Goal: Information Seeking & Learning: Learn about a topic

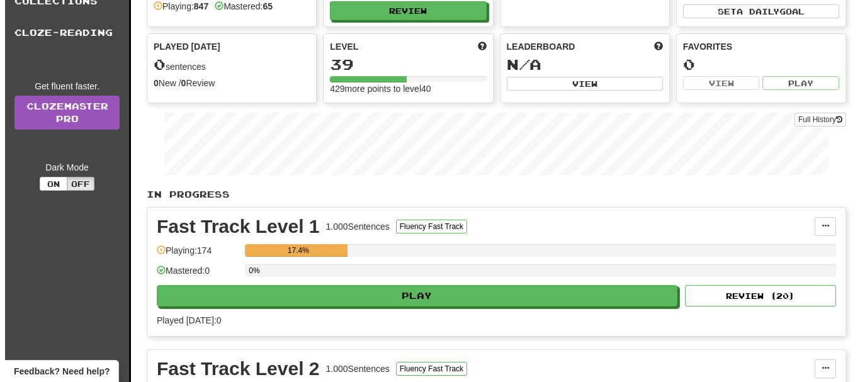
scroll to position [252, 0]
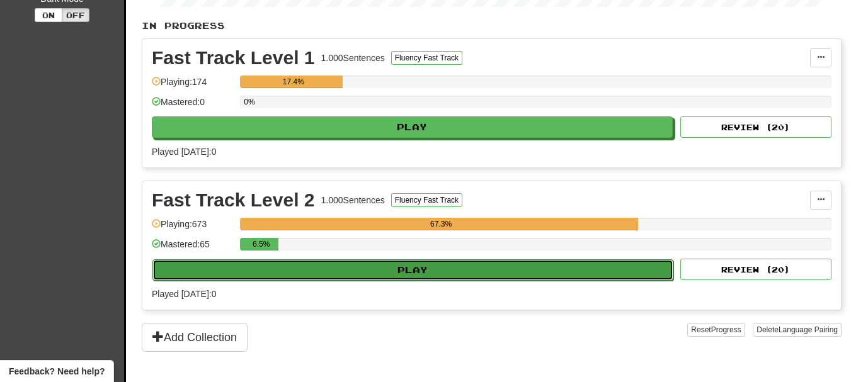
click at [425, 266] on button "Play" at bounding box center [412, 269] width 521 height 21
select select "**"
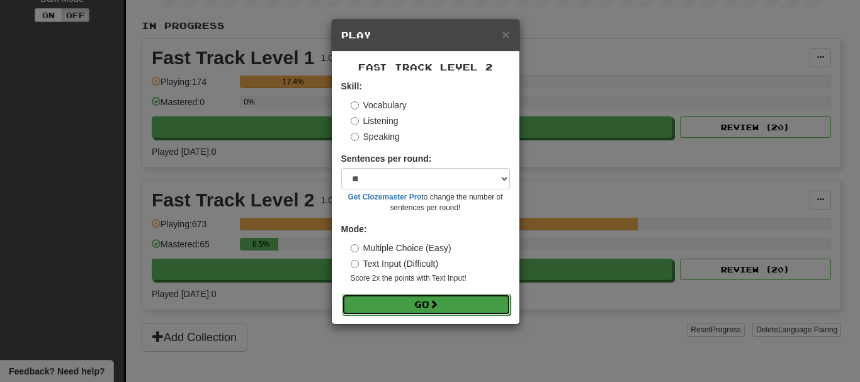
click at [435, 306] on span at bounding box center [433, 304] width 9 height 9
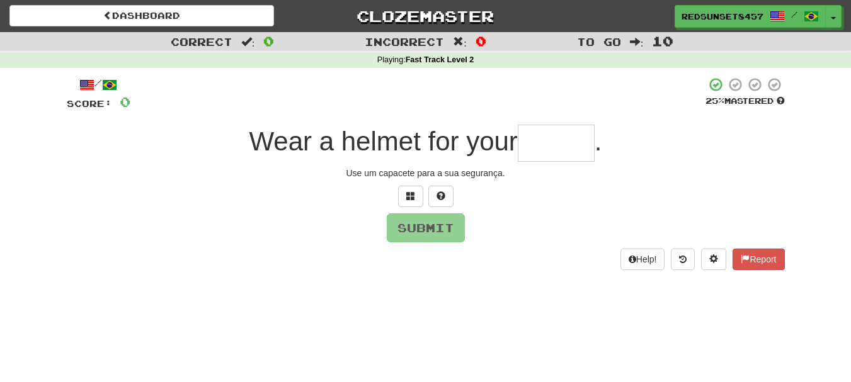
click at [542, 144] on input "text" at bounding box center [556, 143] width 77 height 37
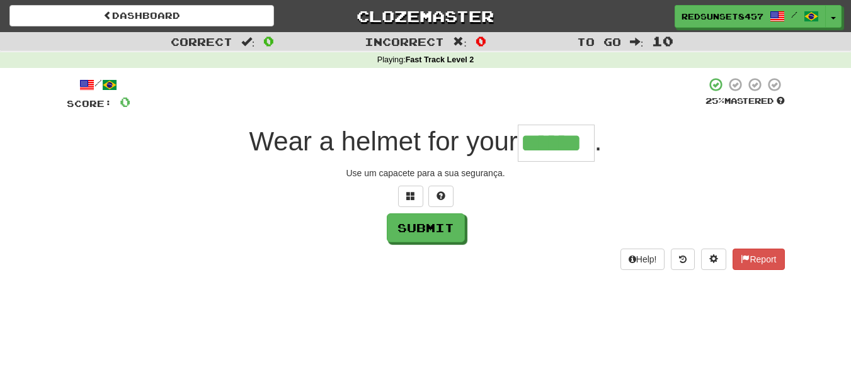
type input "******"
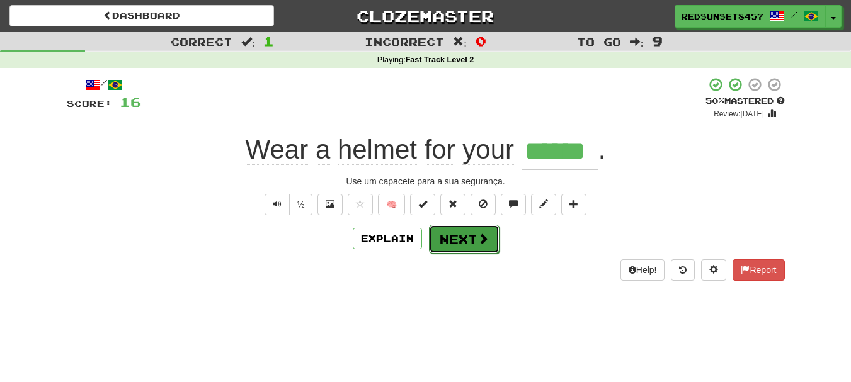
click at [479, 237] on span at bounding box center [482, 238] width 11 height 11
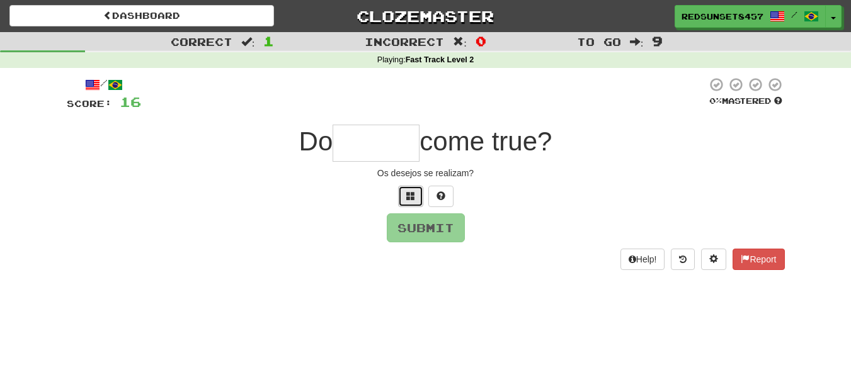
click at [416, 192] on button at bounding box center [410, 196] width 25 height 21
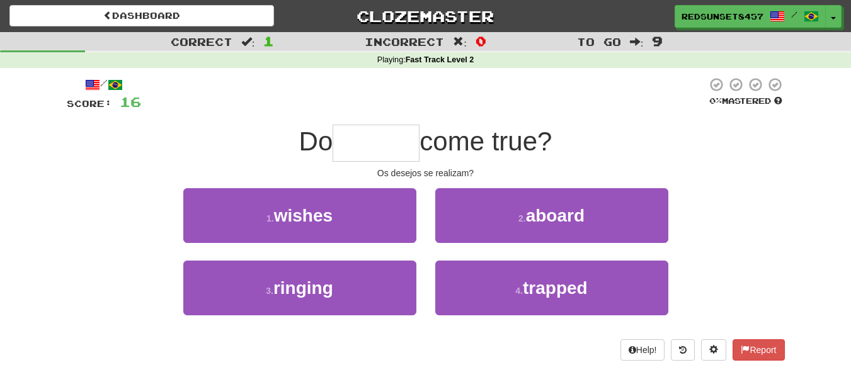
type input "*"
type input "******"
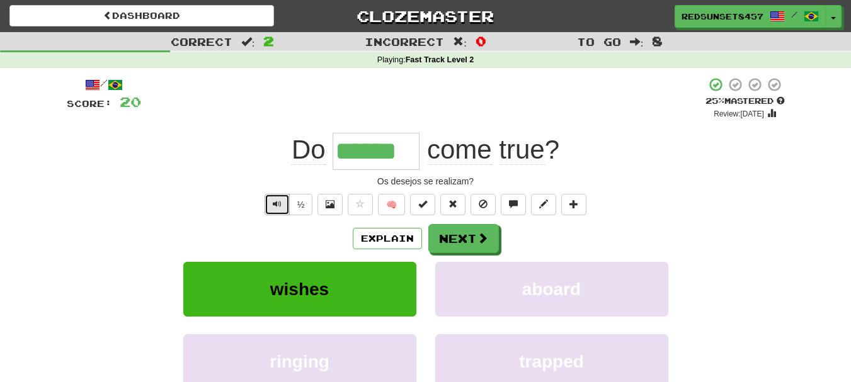
click at [277, 200] on span "Text-to-speech controls" at bounding box center [277, 204] width 9 height 9
click at [477, 246] on button "Next" at bounding box center [464, 239] width 71 height 29
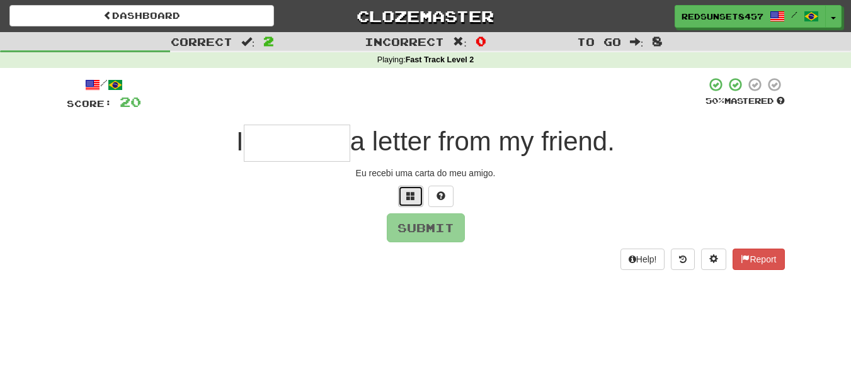
click at [404, 193] on button at bounding box center [410, 196] width 25 height 21
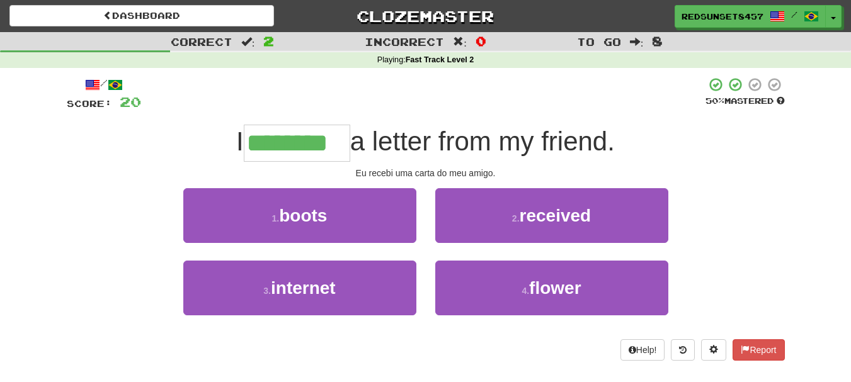
type input "********"
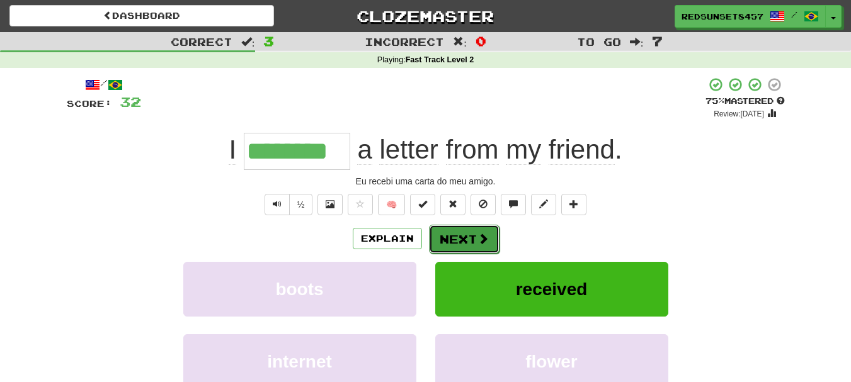
click at [457, 240] on button "Next" at bounding box center [464, 239] width 71 height 29
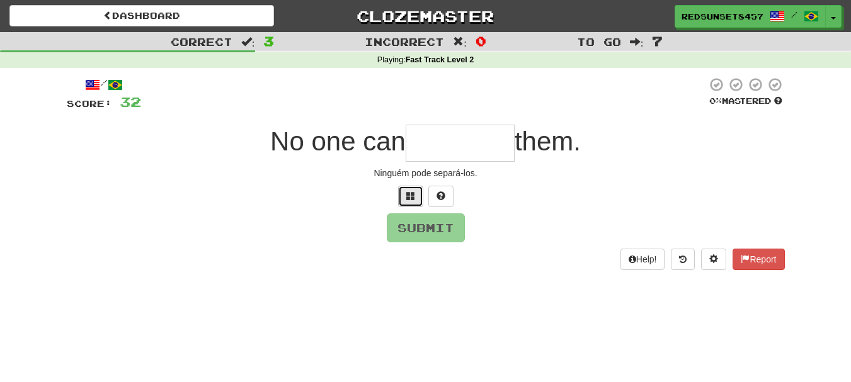
click at [405, 197] on button at bounding box center [410, 196] width 25 height 21
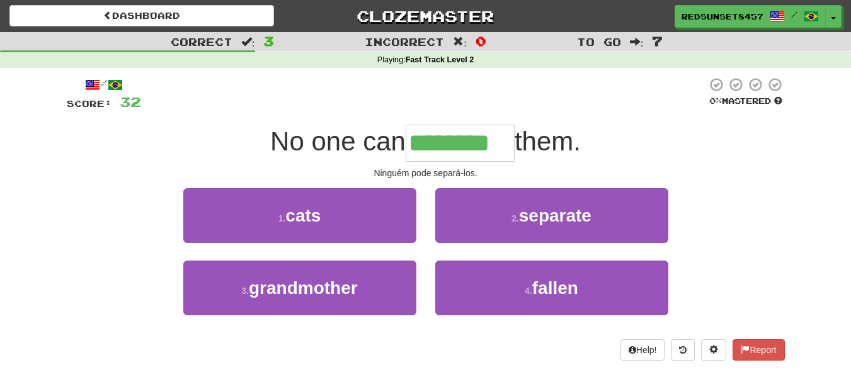
type input "********"
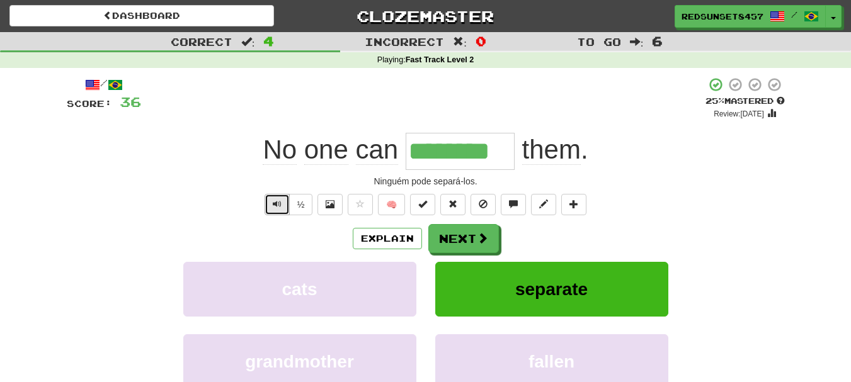
click at [271, 203] on button "Text-to-speech controls" at bounding box center [276, 204] width 25 height 21
click at [276, 205] on span "Text-to-speech controls" at bounding box center [277, 204] width 9 height 9
click at [453, 238] on button "Next" at bounding box center [464, 239] width 71 height 29
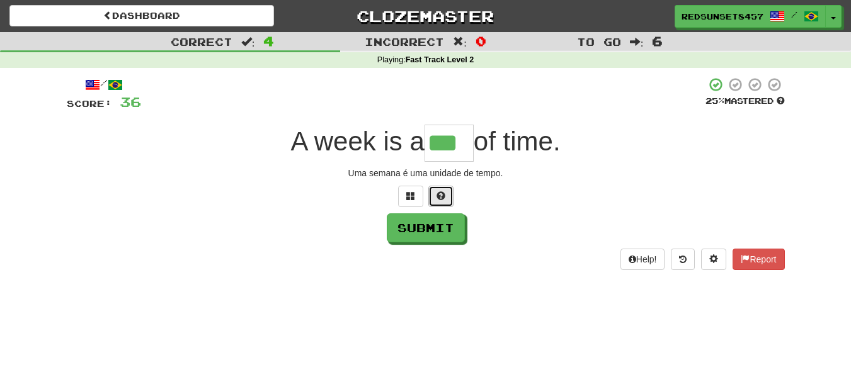
click at [437, 191] on span at bounding box center [440, 195] width 9 height 9
type input "****"
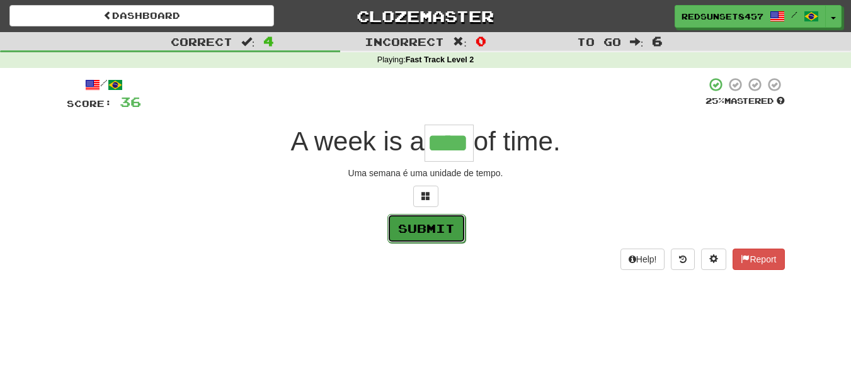
click at [445, 228] on button "Submit" at bounding box center [426, 228] width 78 height 29
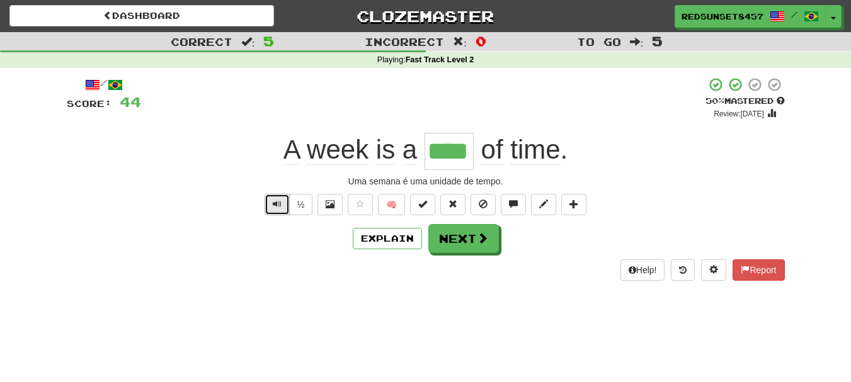
click at [279, 203] on span "Text-to-speech controls" at bounding box center [277, 204] width 9 height 9
click at [456, 237] on button "Next" at bounding box center [464, 239] width 71 height 29
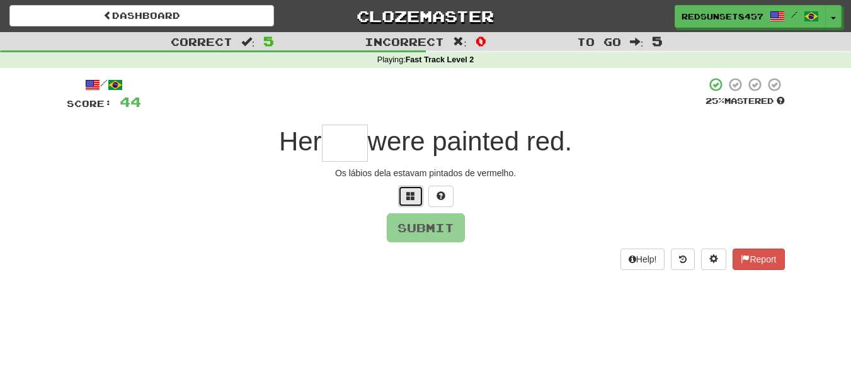
click at [412, 193] on span at bounding box center [410, 195] width 9 height 9
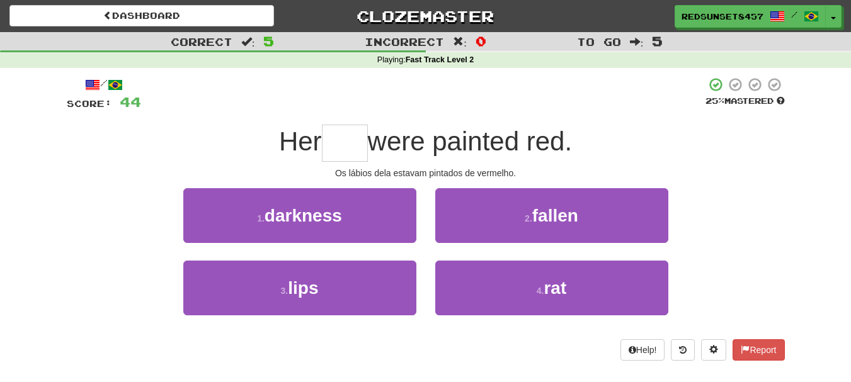
click at [355, 144] on input "text" at bounding box center [345, 143] width 46 height 37
type input "****"
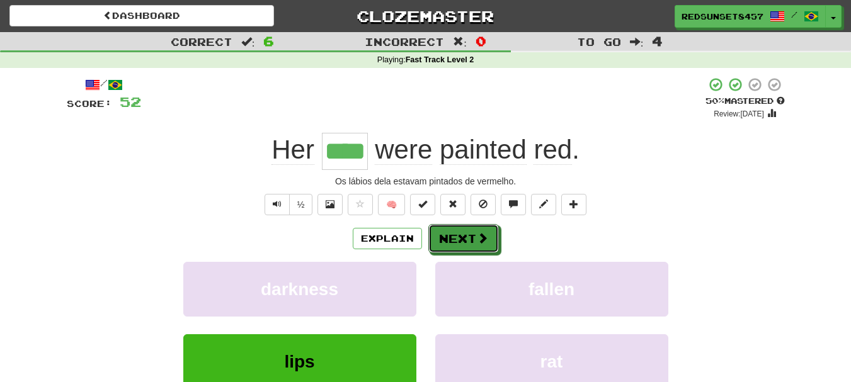
drag, startPoint x: 476, startPoint y: 239, endPoint x: 467, endPoint y: 237, distance: 9.0
click at [477, 239] on span at bounding box center [482, 237] width 11 height 11
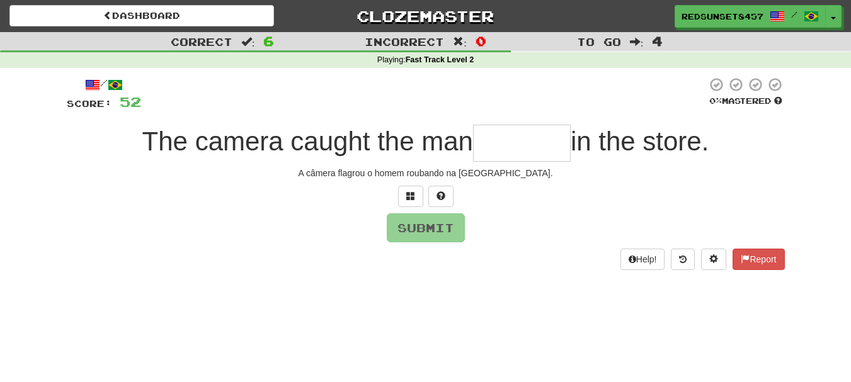
type input "*"
click at [406, 193] on span at bounding box center [410, 195] width 9 height 9
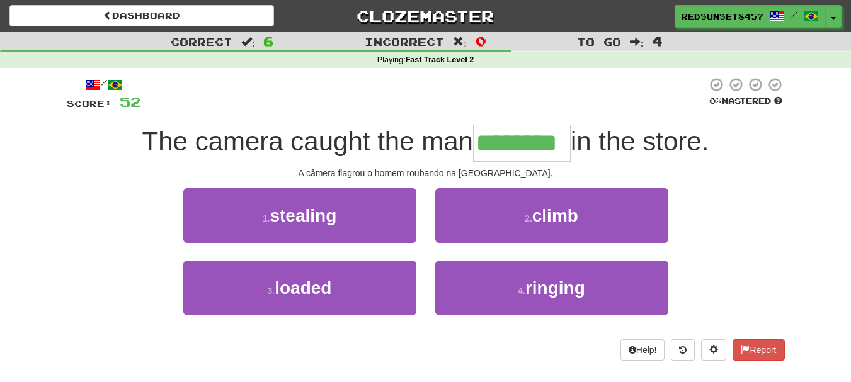
type input "********"
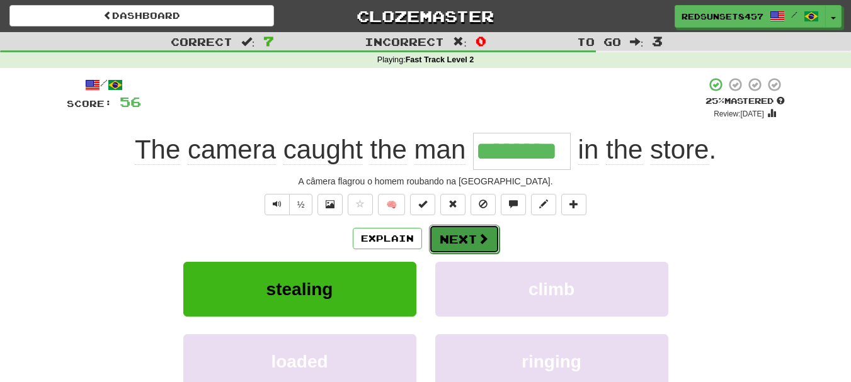
click at [472, 236] on button "Next" at bounding box center [464, 239] width 71 height 29
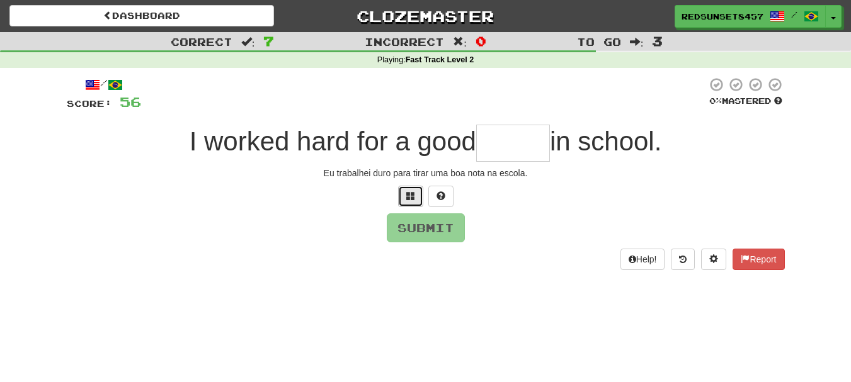
click at [405, 190] on button at bounding box center [410, 196] width 25 height 21
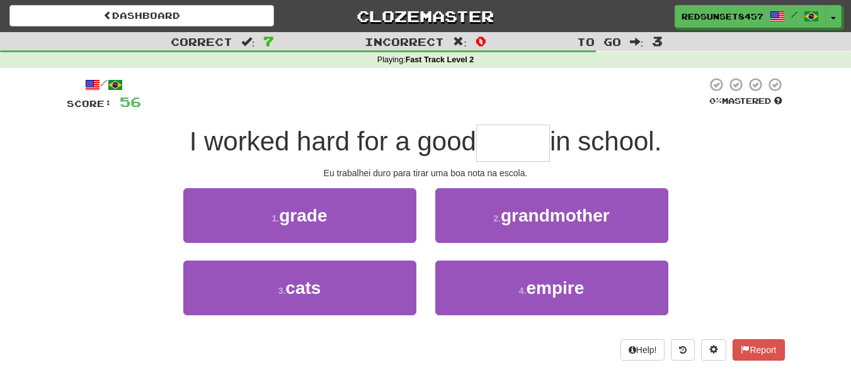
click at [496, 143] on input "text" at bounding box center [513, 143] width 74 height 37
type input "*****"
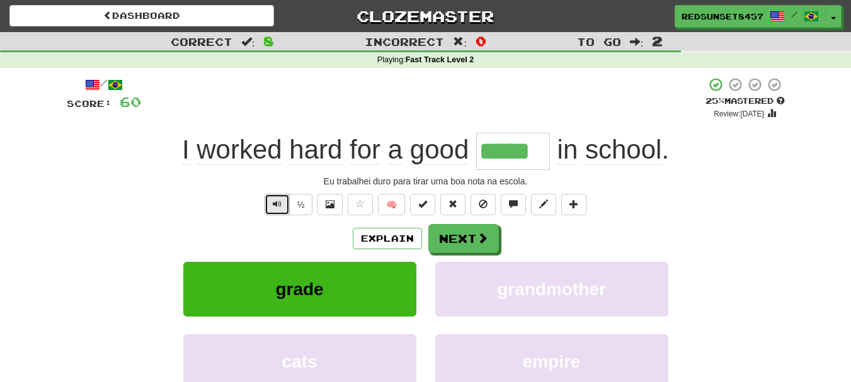
click at [281, 206] on button "Text-to-speech controls" at bounding box center [276, 204] width 25 height 21
click at [479, 241] on span at bounding box center [482, 238] width 11 height 11
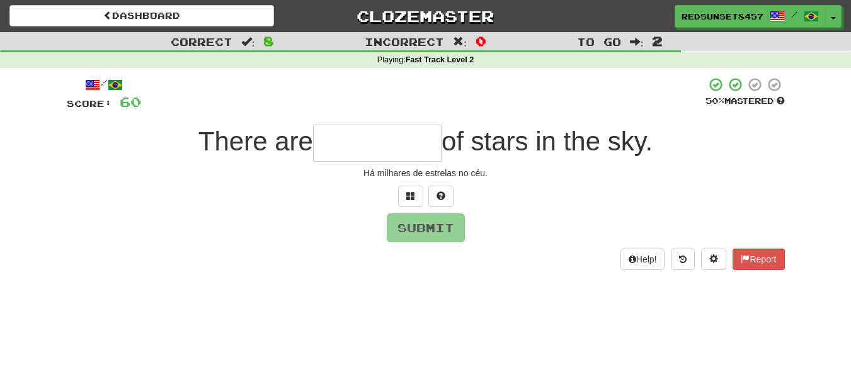
click at [343, 143] on input "text" at bounding box center [377, 143] width 128 height 37
type input "*"
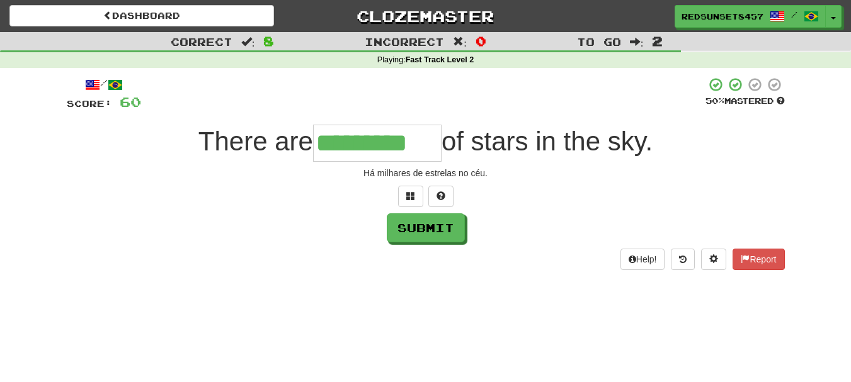
type input "*********"
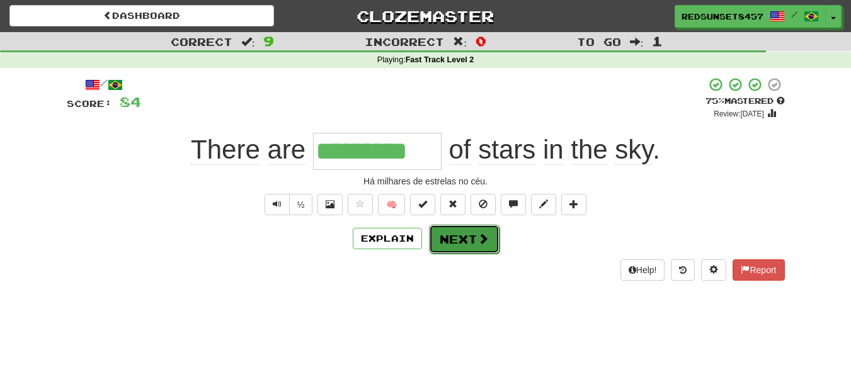
click at [465, 234] on button "Next" at bounding box center [464, 239] width 71 height 29
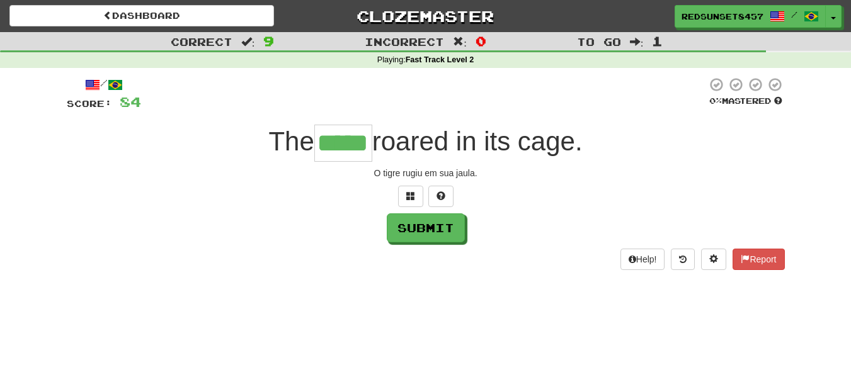
type input "*****"
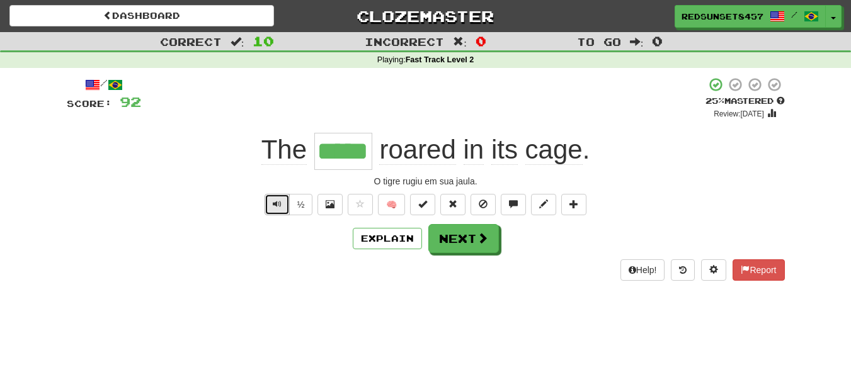
click at [271, 210] on button "Text-to-speech controls" at bounding box center [276, 204] width 25 height 21
click at [275, 203] on span "Text-to-speech controls" at bounding box center [277, 204] width 9 height 9
click at [469, 244] on button "Next" at bounding box center [464, 239] width 71 height 29
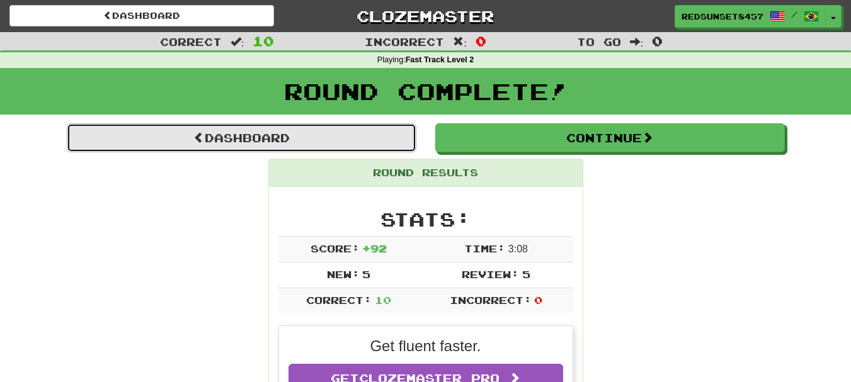
click at [281, 128] on link "Dashboard" at bounding box center [241, 137] width 349 height 29
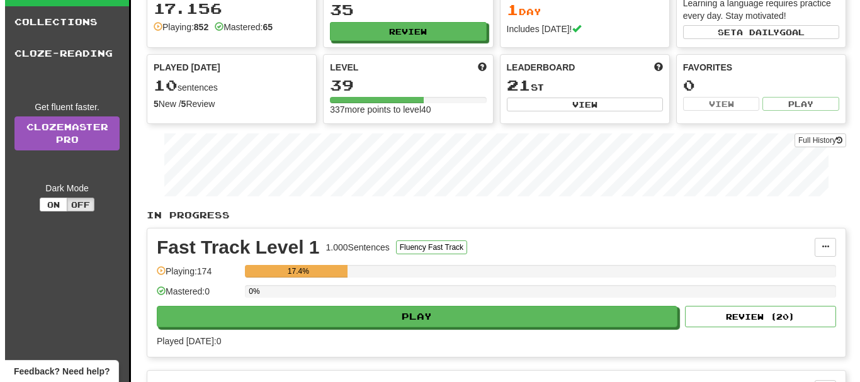
scroll to position [252, 0]
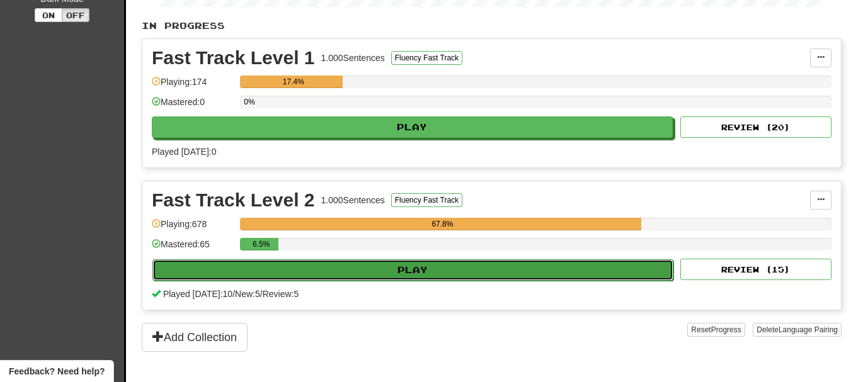
click at [414, 270] on button "Play" at bounding box center [412, 269] width 521 height 21
select select "**"
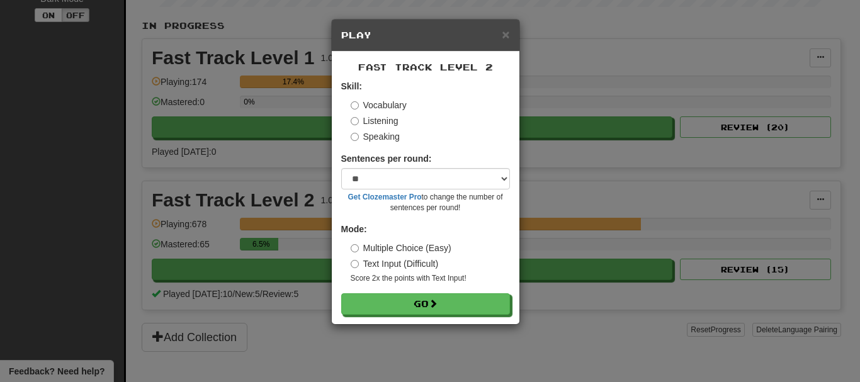
click at [365, 118] on label "Listening" at bounding box center [375, 121] width 48 height 13
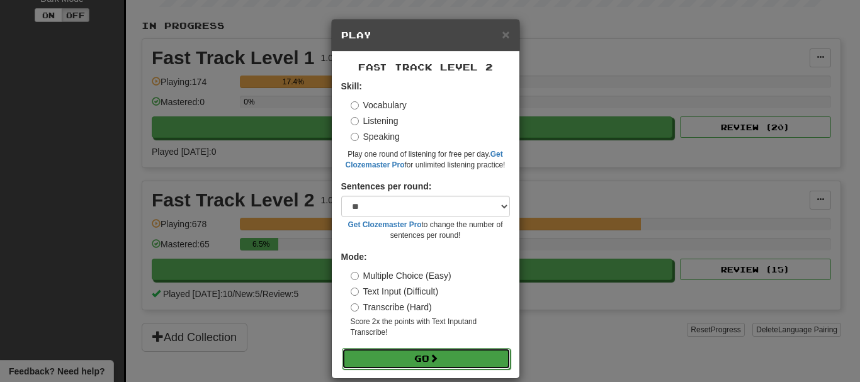
click at [406, 359] on button "Go" at bounding box center [426, 358] width 169 height 21
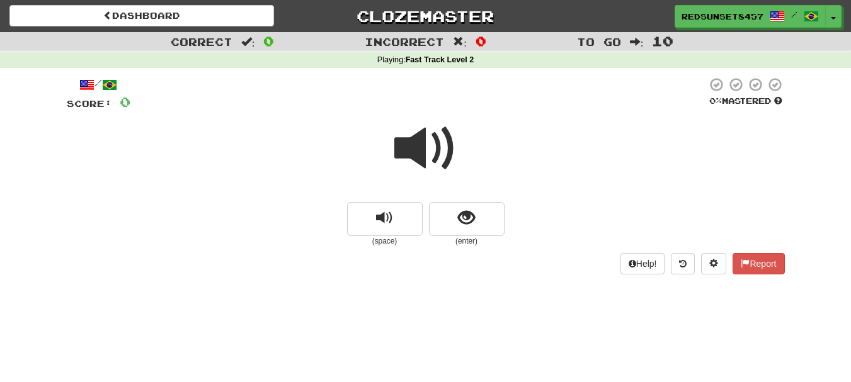
click at [424, 153] on span at bounding box center [425, 148] width 63 height 63
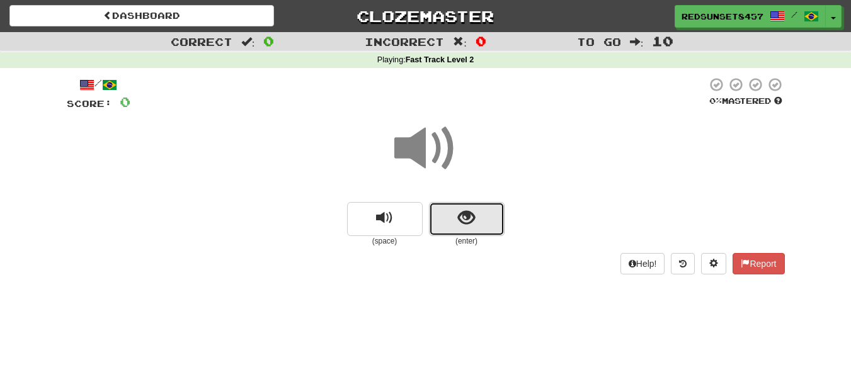
click at [484, 215] on button "show sentence" at bounding box center [467, 219] width 76 height 34
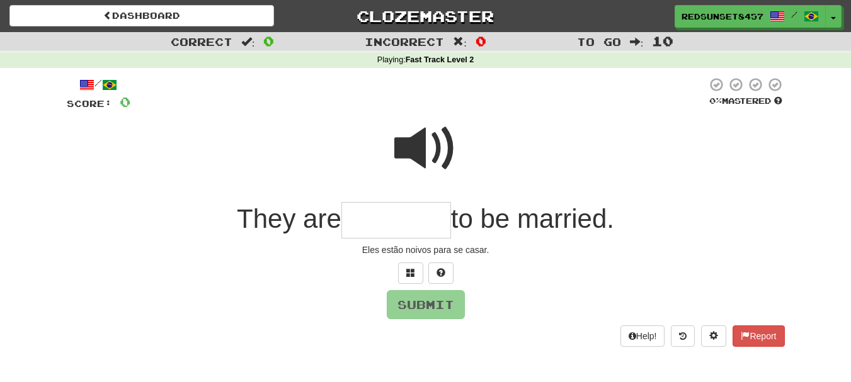
click at [409, 138] on span at bounding box center [425, 148] width 63 height 63
click at [365, 224] on input "text" at bounding box center [396, 220] width 110 height 37
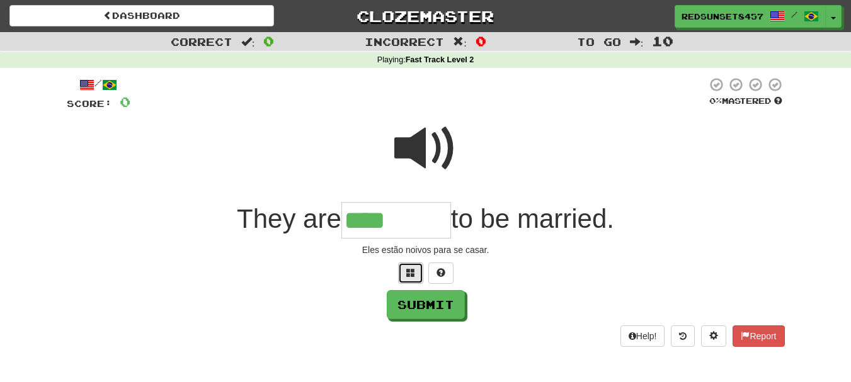
click at [411, 273] on span at bounding box center [410, 272] width 9 height 9
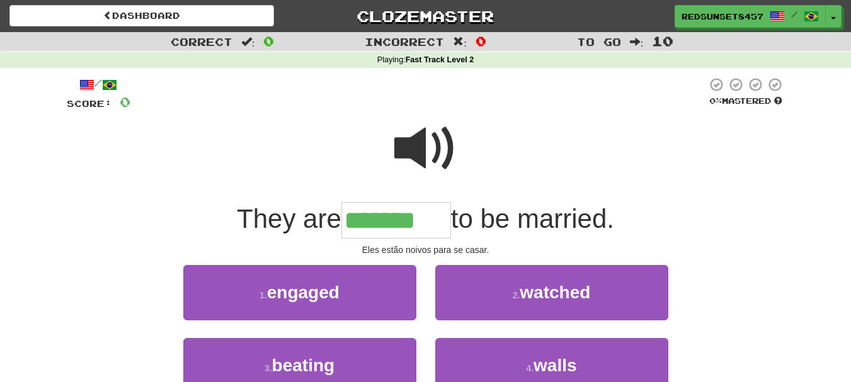
type input "*******"
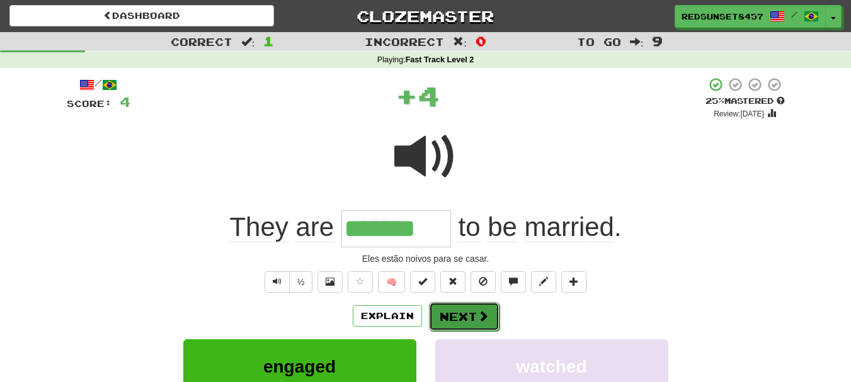
click at [465, 317] on button "Next" at bounding box center [464, 316] width 71 height 29
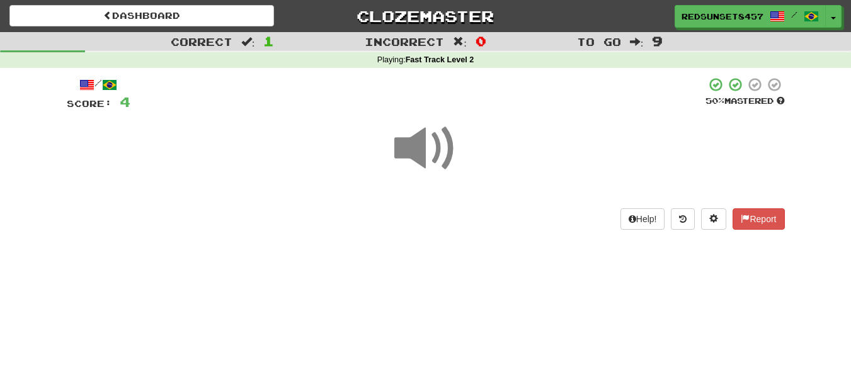
click at [428, 156] on span at bounding box center [425, 148] width 63 height 63
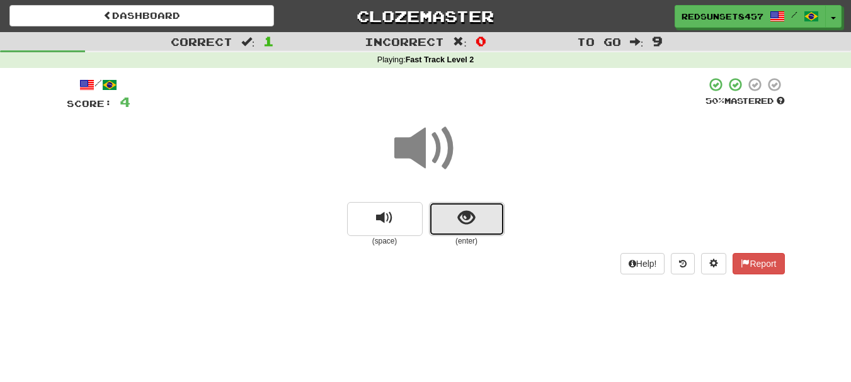
click at [471, 217] on span "show sentence" at bounding box center [466, 218] width 17 height 17
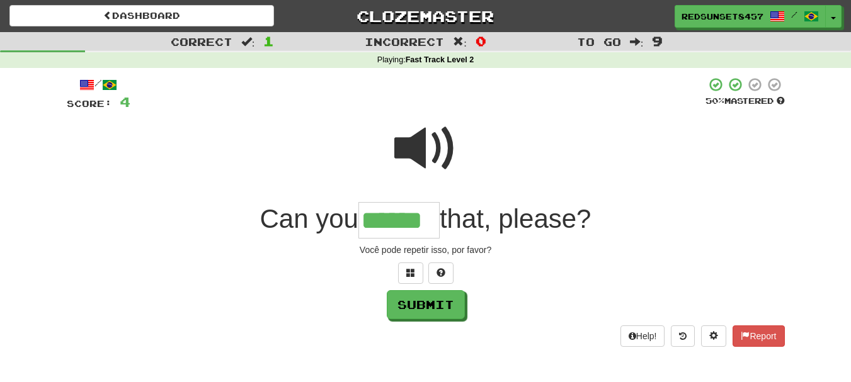
type input "******"
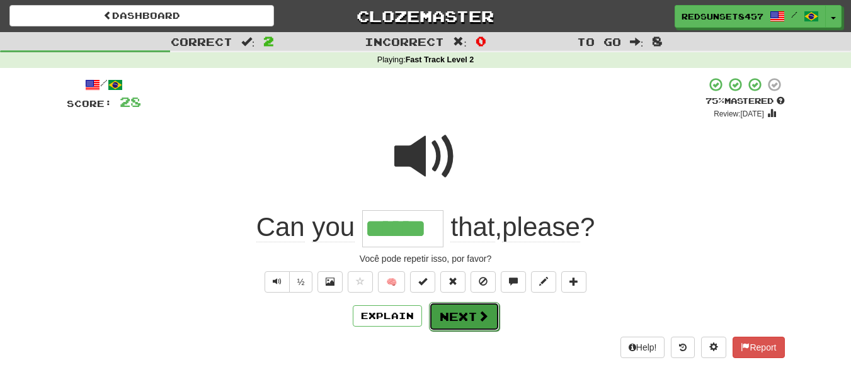
click at [466, 322] on button "Next" at bounding box center [464, 316] width 71 height 29
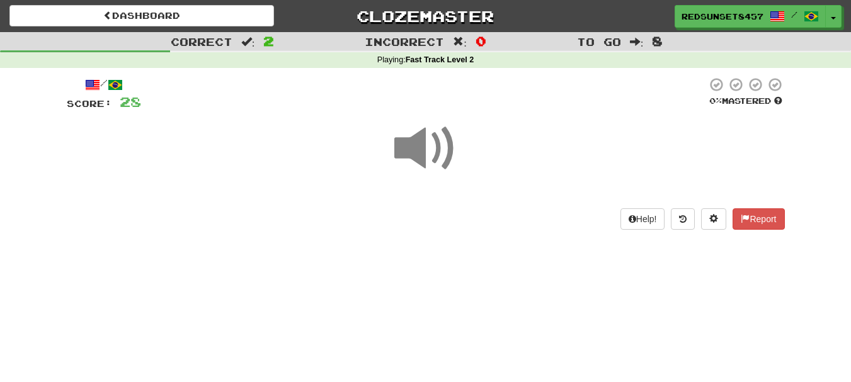
click at [424, 152] on span at bounding box center [425, 148] width 63 height 63
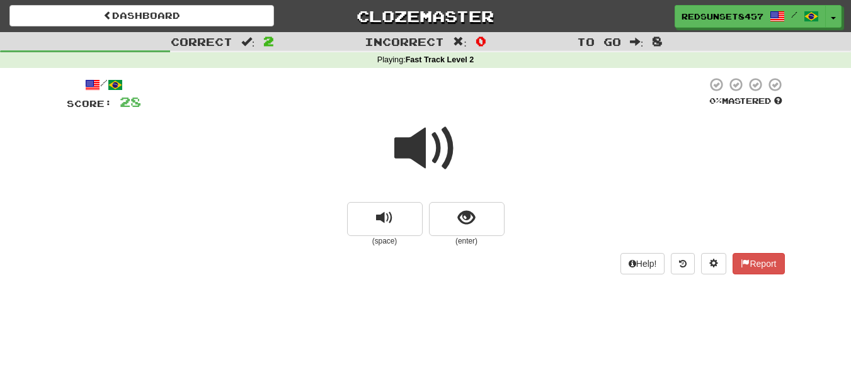
click at [423, 159] on span at bounding box center [425, 148] width 63 height 63
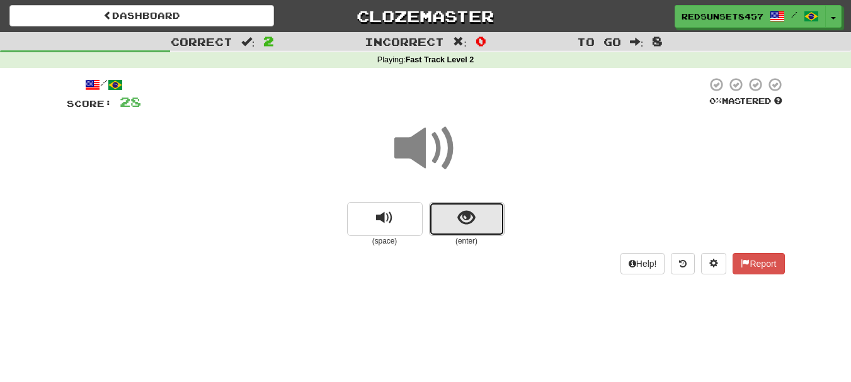
click at [460, 222] on span "show sentence" at bounding box center [466, 218] width 17 height 17
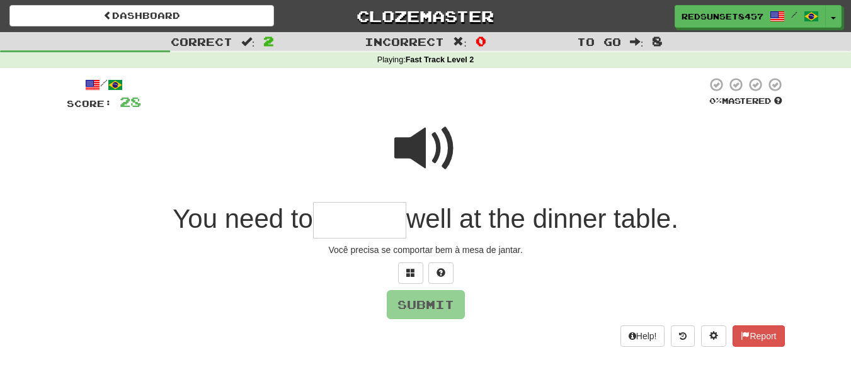
click at [408, 142] on span at bounding box center [425, 148] width 63 height 63
click at [329, 225] on input "text" at bounding box center [359, 220] width 93 height 37
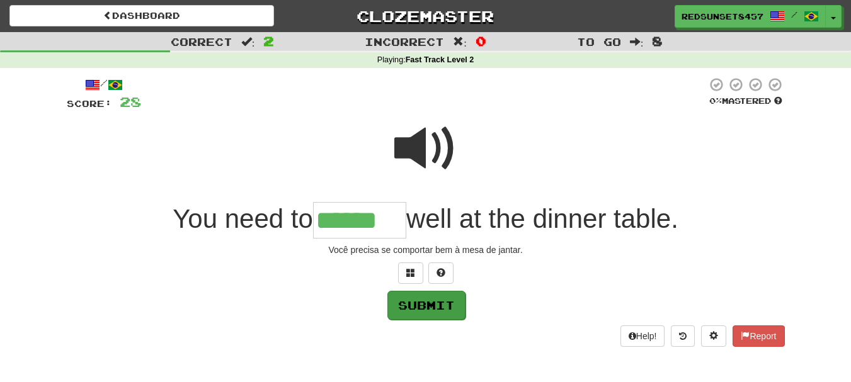
type input "******"
click at [443, 310] on button "Submit" at bounding box center [426, 305] width 78 height 29
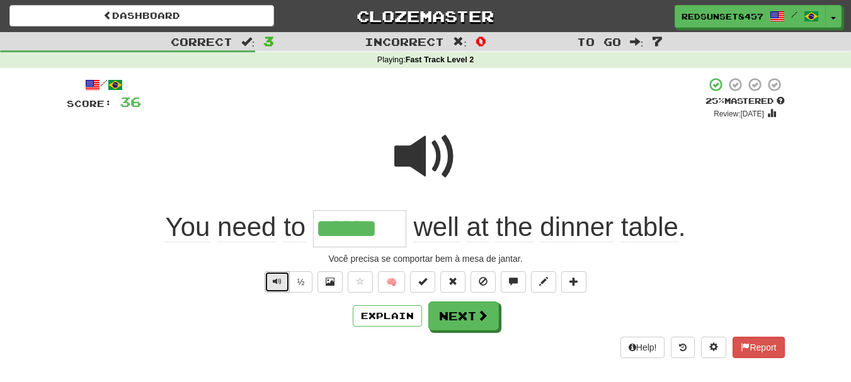
click at [279, 287] on button "Text-to-speech controls" at bounding box center [276, 281] width 25 height 21
click at [473, 314] on button "Next" at bounding box center [464, 316] width 71 height 29
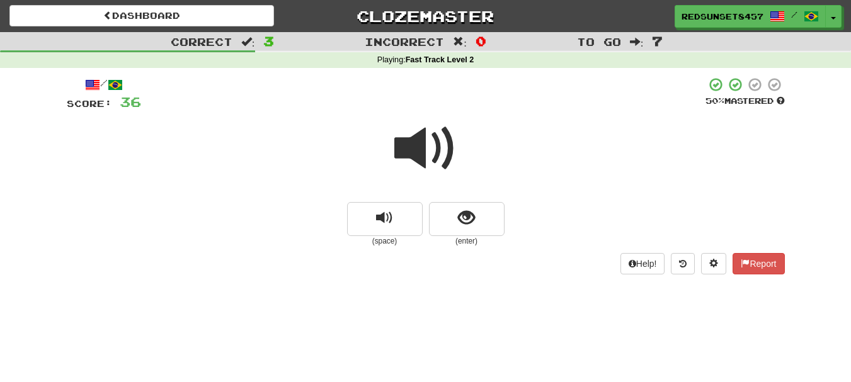
click at [419, 147] on span at bounding box center [425, 148] width 63 height 63
click at [418, 152] on span at bounding box center [425, 148] width 63 height 63
click at [470, 215] on span "show sentence" at bounding box center [466, 218] width 17 height 17
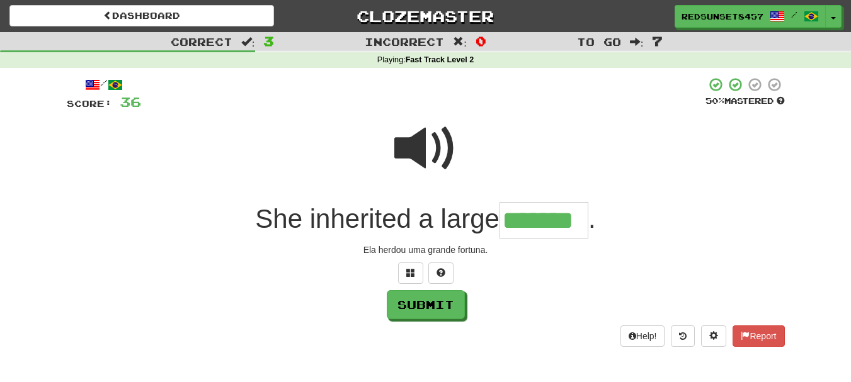
type input "*******"
click at [411, 137] on span at bounding box center [425, 148] width 63 height 63
click at [439, 300] on button "Submit" at bounding box center [426, 305] width 78 height 29
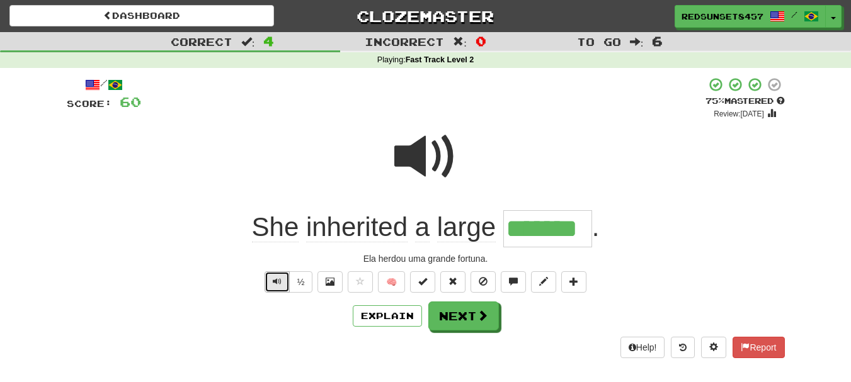
click at [272, 288] on button "Text-to-speech controls" at bounding box center [276, 281] width 25 height 21
click at [273, 283] on span "Text-to-speech controls" at bounding box center [277, 281] width 9 height 9
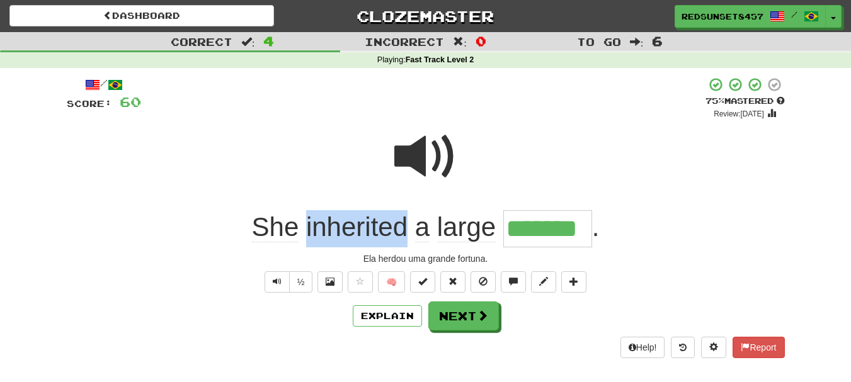
drag, startPoint x: 389, startPoint y: 229, endPoint x: 309, endPoint y: 234, distance: 80.1
click at [415, 234] on span "inherited" at bounding box center [422, 227] width 14 height 30
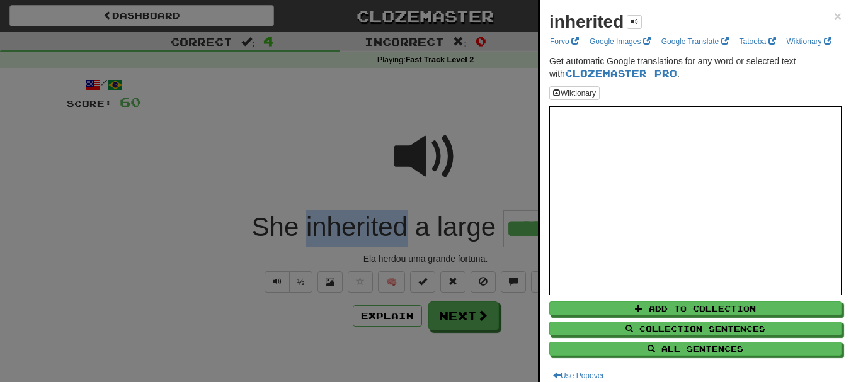
copy span "inherited"
click at [834, 13] on span "×" at bounding box center [838, 16] width 8 height 14
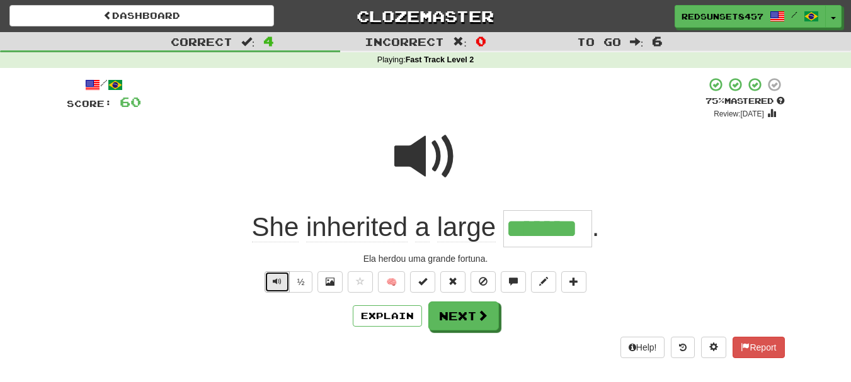
click at [277, 280] on span "Text-to-speech controls" at bounding box center [277, 281] width 9 height 9
click at [483, 322] on span at bounding box center [482, 315] width 11 height 11
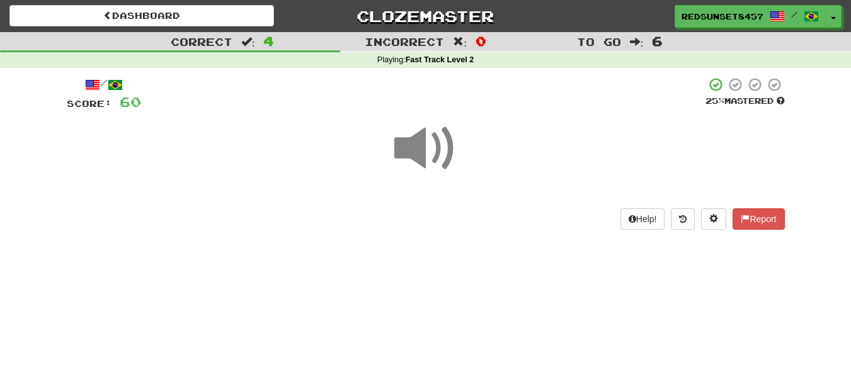
click at [407, 145] on span at bounding box center [425, 148] width 63 height 63
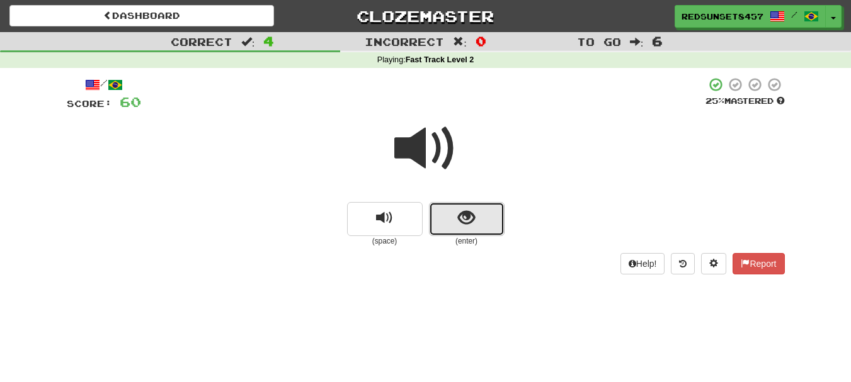
click at [467, 219] on span "show sentence" at bounding box center [466, 218] width 17 height 17
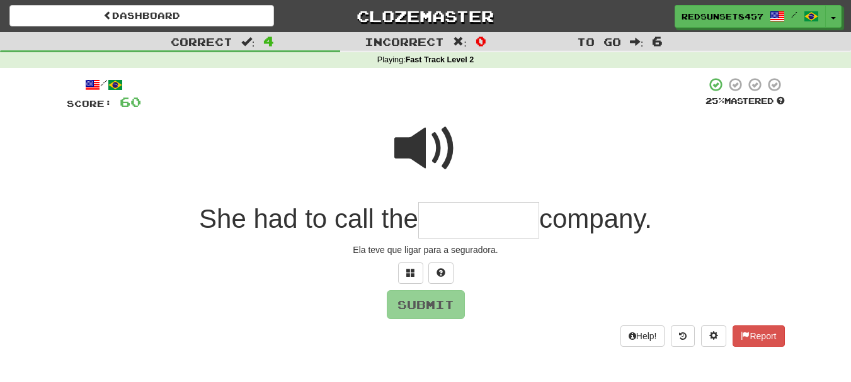
click at [411, 139] on span at bounding box center [425, 148] width 63 height 63
click at [460, 222] on input "text" at bounding box center [478, 220] width 121 height 37
click at [430, 147] on span at bounding box center [425, 148] width 63 height 63
click at [465, 219] on input "text" at bounding box center [478, 220] width 121 height 37
click at [418, 270] on button at bounding box center [410, 273] width 25 height 21
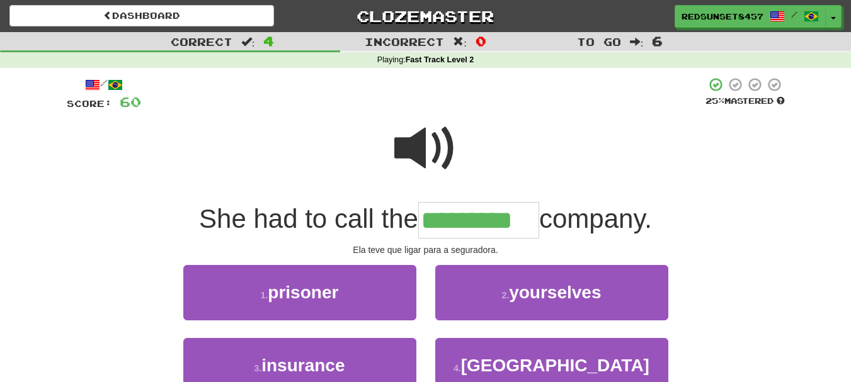
type input "*********"
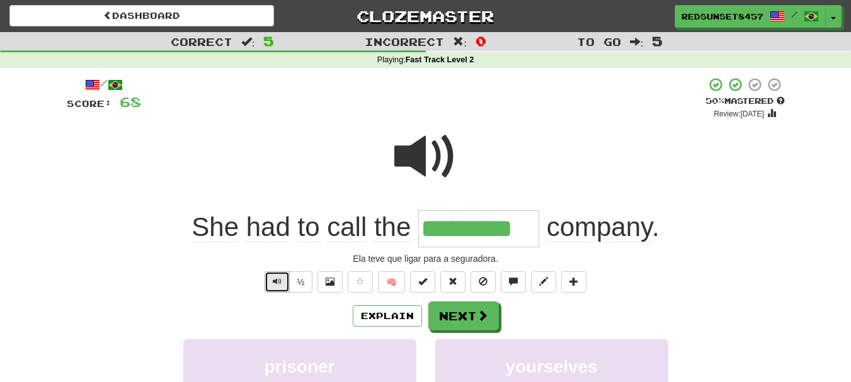
click at [280, 285] on span "Text-to-speech controls" at bounding box center [277, 281] width 9 height 9
click at [462, 315] on button "Next" at bounding box center [464, 316] width 71 height 29
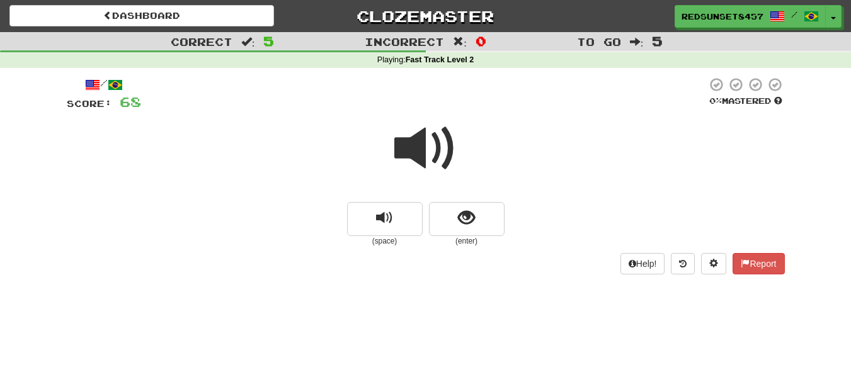
click at [419, 150] on span at bounding box center [425, 148] width 63 height 63
click at [461, 229] on button "show sentence" at bounding box center [467, 219] width 76 height 34
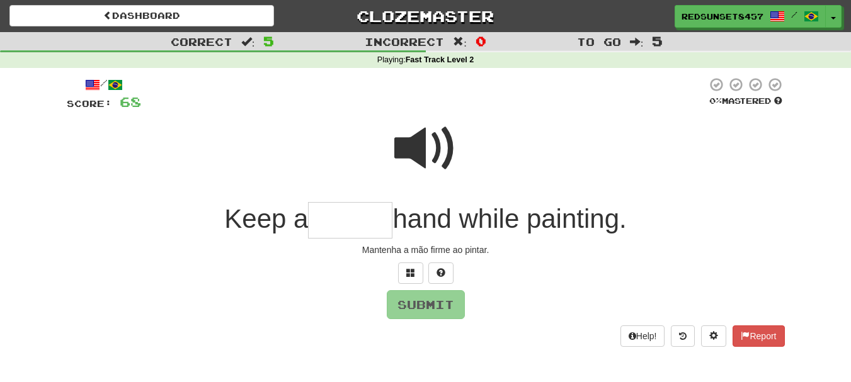
click at [414, 145] on span at bounding box center [425, 148] width 63 height 63
click at [326, 224] on input "text" at bounding box center [350, 220] width 84 height 37
click at [421, 128] on span at bounding box center [425, 148] width 63 height 63
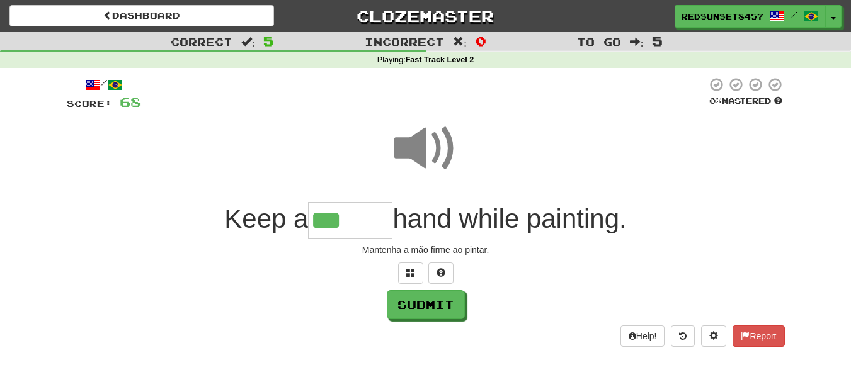
click at [368, 221] on input "***" at bounding box center [350, 220] width 84 height 37
click at [413, 269] on span at bounding box center [410, 272] width 9 height 9
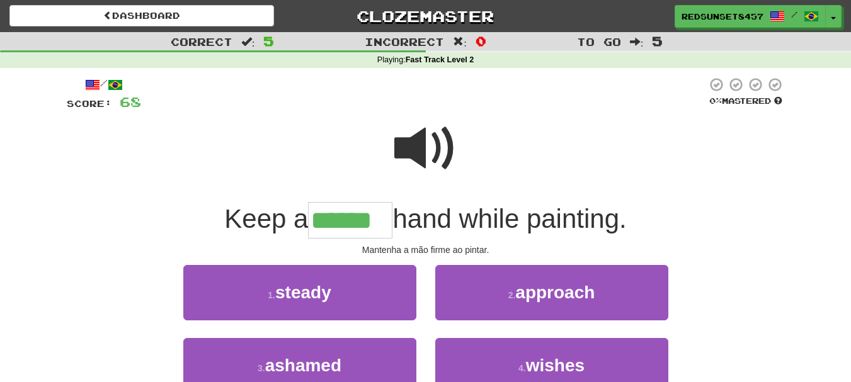
type input "******"
click at [426, 130] on span at bounding box center [425, 148] width 63 height 63
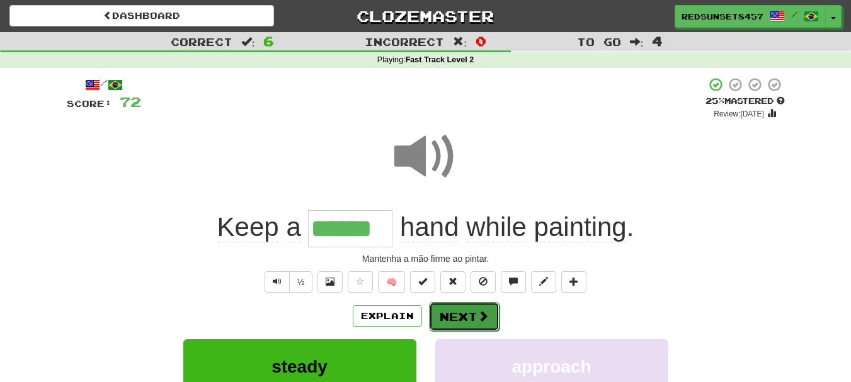
click at [471, 316] on button "Next" at bounding box center [464, 316] width 71 height 29
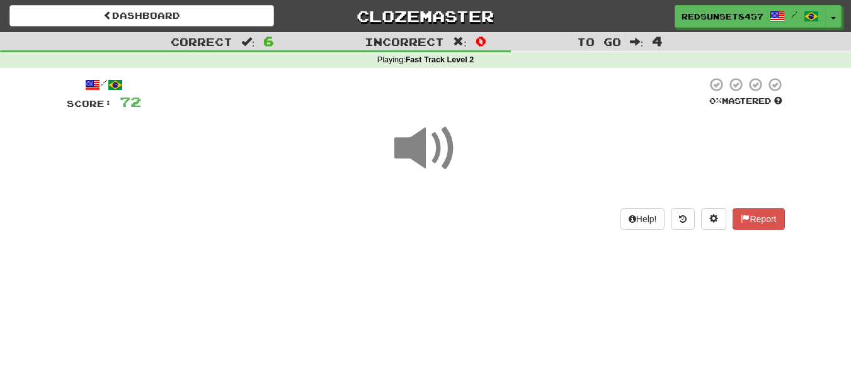
click at [419, 149] on span at bounding box center [425, 148] width 63 height 63
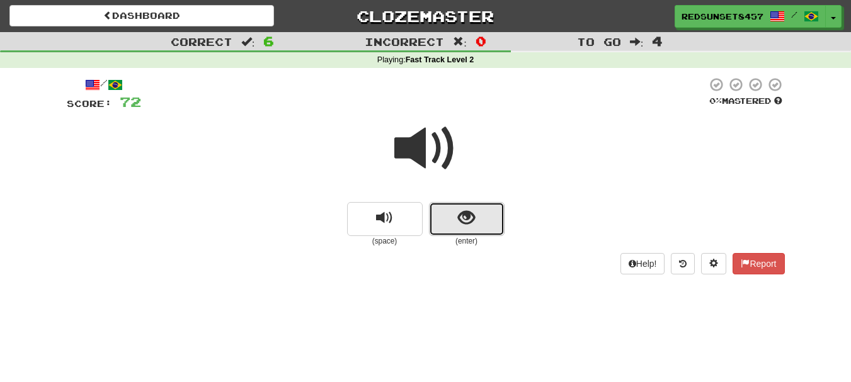
click at [455, 216] on button "show sentence" at bounding box center [467, 219] width 76 height 34
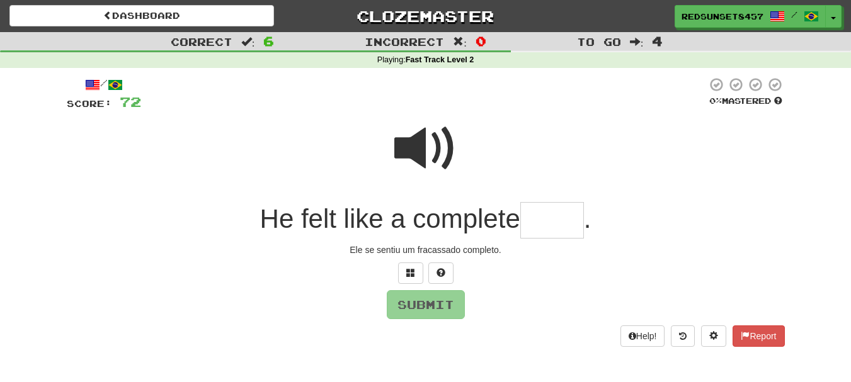
click at [565, 214] on input "text" at bounding box center [552, 220] width 64 height 37
click at [438, 143] on span at bounding box center [425, 148] width 63 height 63
click at [540, 215] on input "text" at bounding box center [552, 220] width 64 height 37
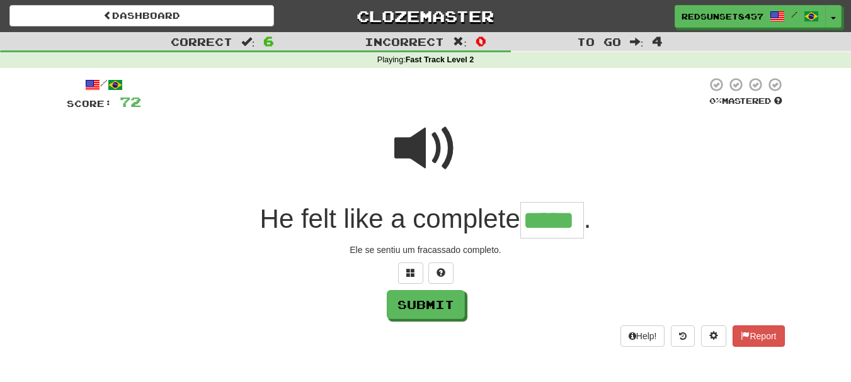
type input "*****"
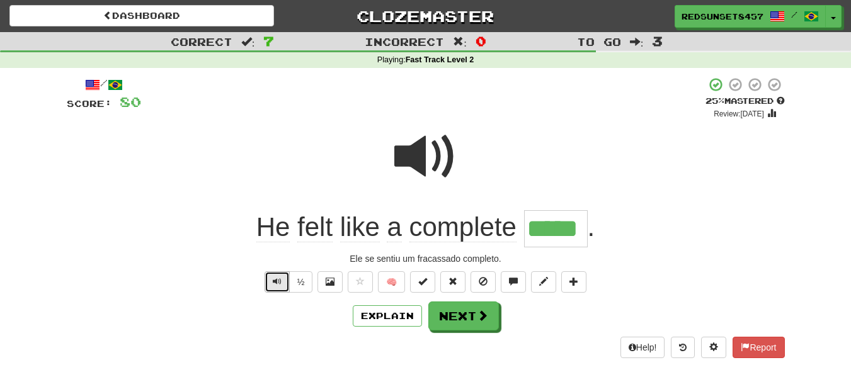
click at [270, 278] on button "Text-to-speech controls" at bounding box center [276, 281] width 25 height 21
click at [483, 317] on span at bounding box center [482, 315] width 11 height 11
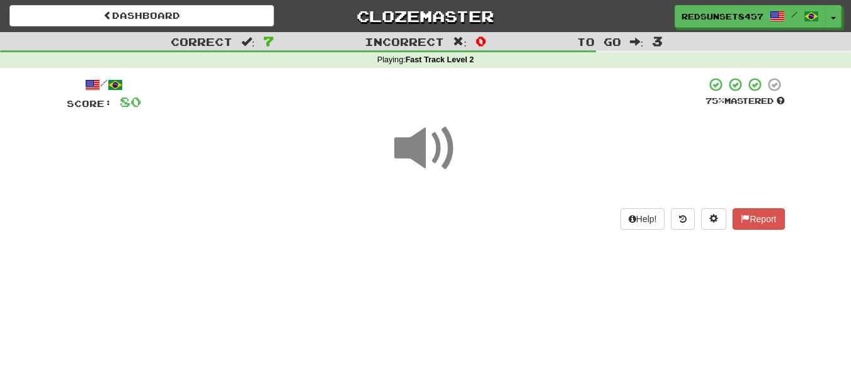
click at [428, 154] on span at bounding box center [425, 148] width 63 height 63
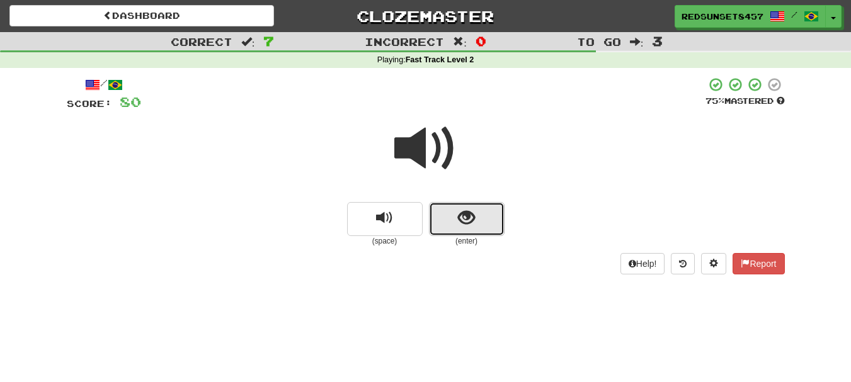
click at [486, 218] on button "show sentence" at bounding box center [467, 219] width 76 height 34
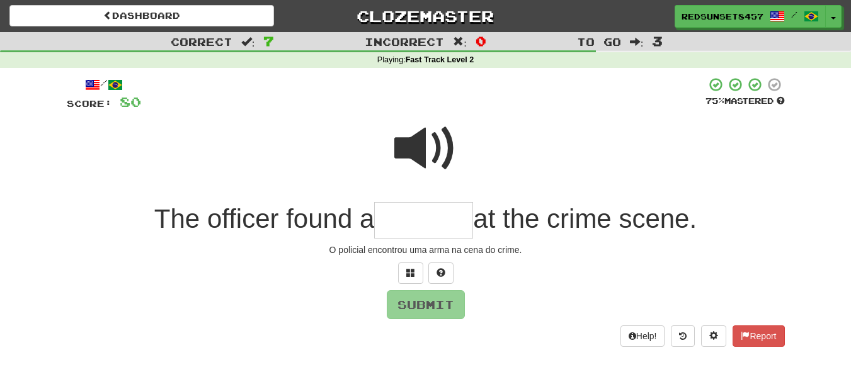
click at [417, 142] on span at bounding box center [425, 148] width 63 height 63
click at [404, 220] on input "text" at bounding box center [423, 220] width 99 height 37
click at [421, 148] on span at bounding box center [425, 148] width 63 height 63
click at [386, 219] on input "text" at bounding box center [423, 220] width 99 height 37
type input "*"
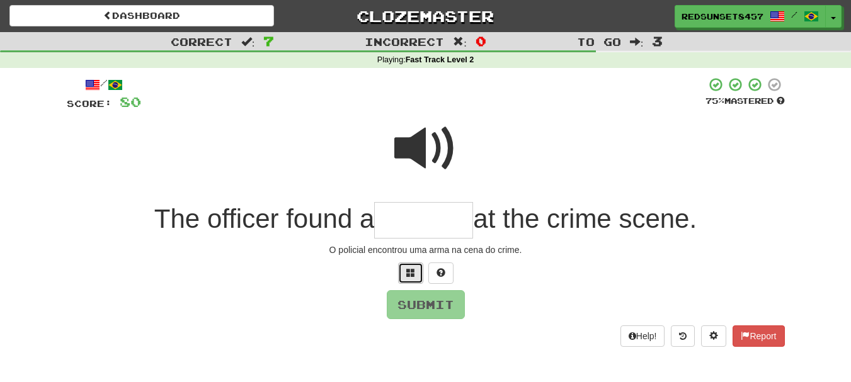
click at [405, 276] on button at bounding box center [410, 273] width 25 height 21
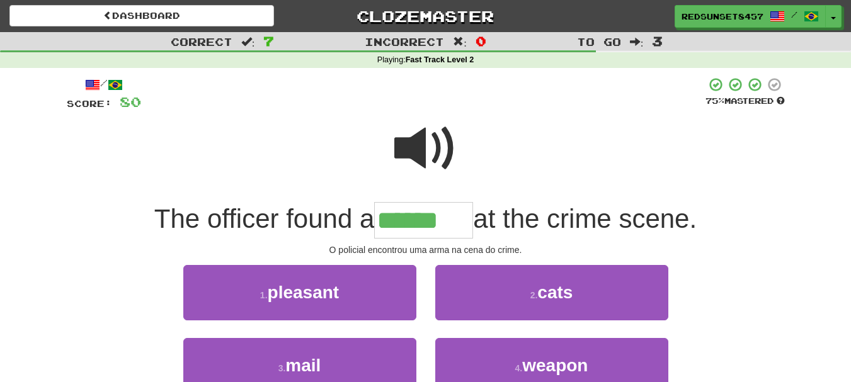
type input "******"
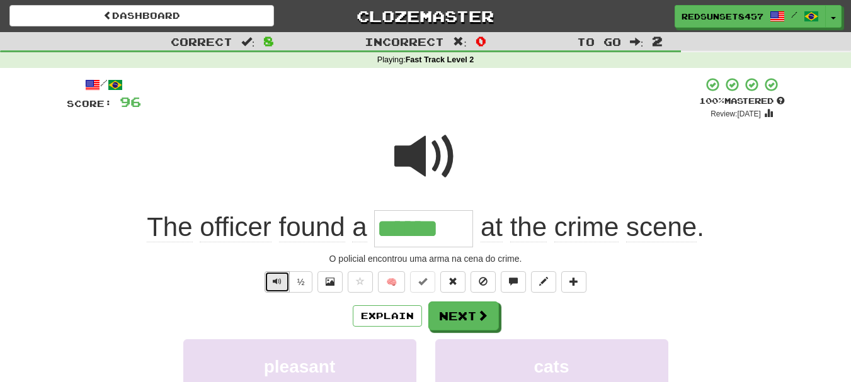
click at [281, 280] on button "Text-to-speech controls" at bounding box center [276, 281] width 25 height 21
click at [268, 280] on button "Text-to-speech controls" at bounding box center [276, 281] width 25 height 21
click at [466, 320] on button "Next" at bounding box center [463, 316] width 71 height 29
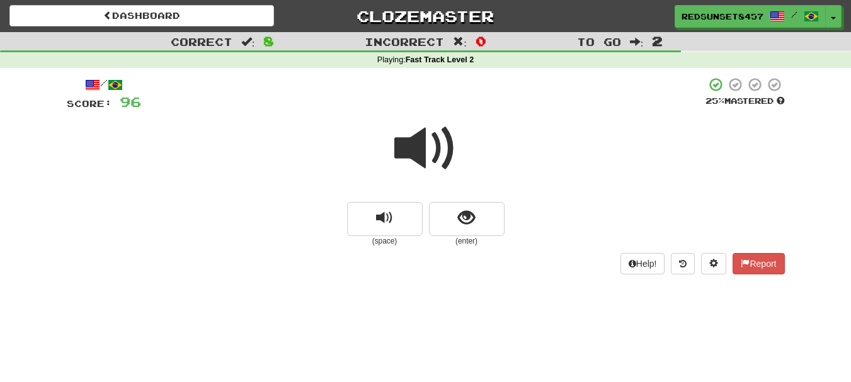
click at [426, 154] on span at bounding box center [425, 148] width 63 height 63
click at [462, 219] on span "show sentence" at bounding box center [466, 218] width 17 height 17
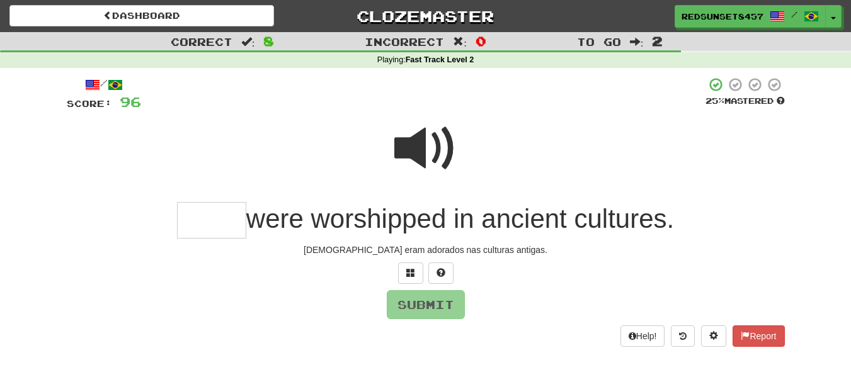
click at [229, 221] on input "text" at bounding box center [211, 220] width 69 height 37
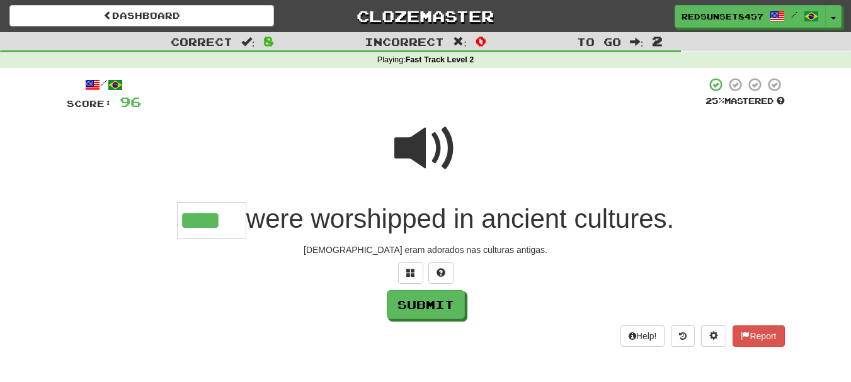
type input "****"
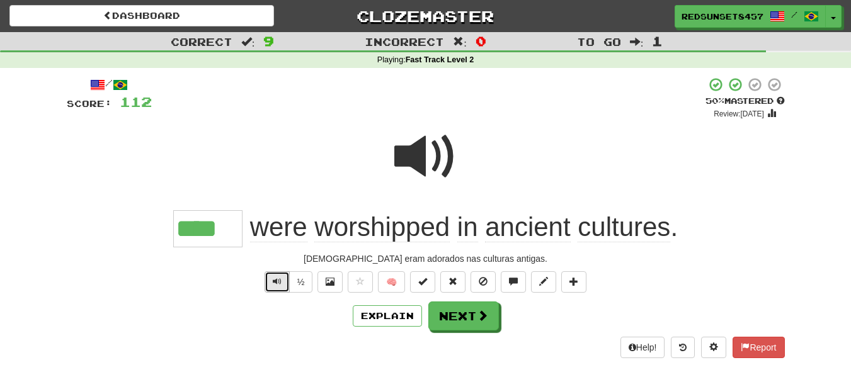
click at [266, 278] on button "Text-to-speech controls" at bounding box center [276, 281] width 25 height 21
click at [274, 280] on span "Text-to-speech controls" at bounding box center [277, 281] width 9 height 9
click at [466, 317] on button "Next" at bounding box center [464, 316] width 71 height 29
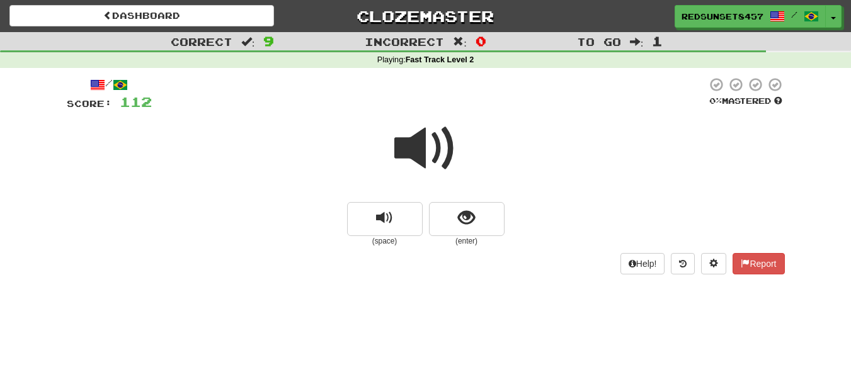
click at [418, 143] on span at bounding box center [425, 148] width 63 height 63
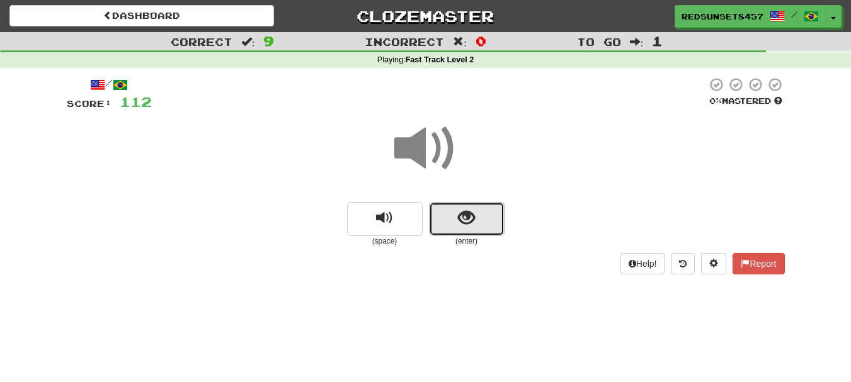
click at [457, 217] on button "show sentence" at bounding box center [467, 219] width 76 height 34
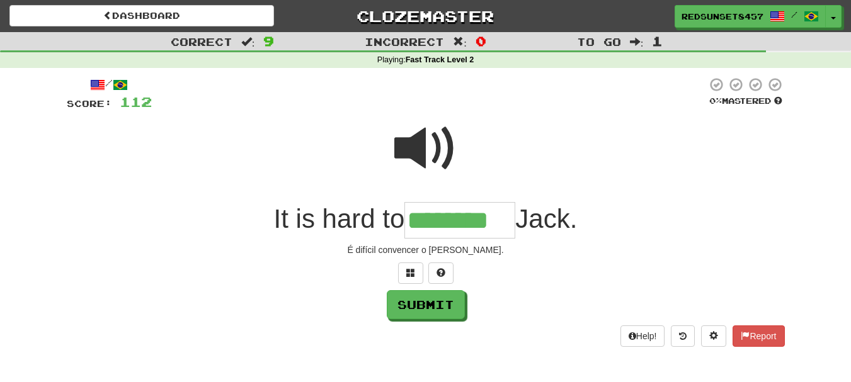
type input "********"
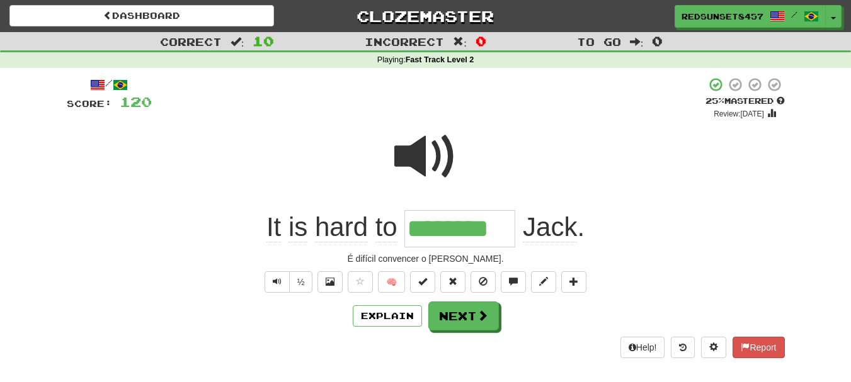
click at [408, 149] on span at bounding box center [425, 156] width 63 height 63
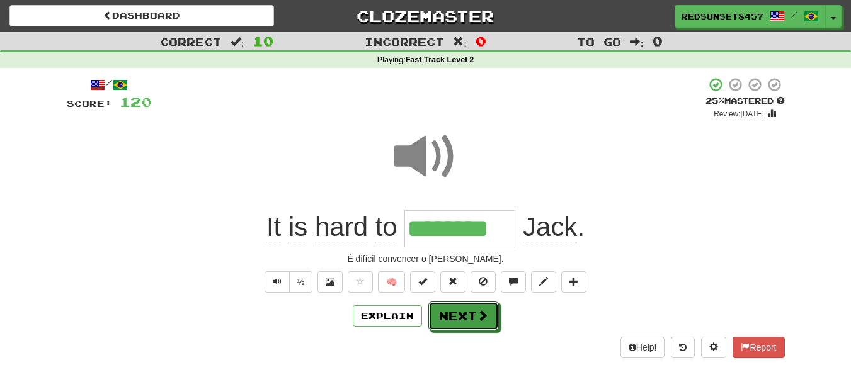
click at [472, 318] on button "Next" at bounding box center [463, 316] width 71 height 29
